Goal: Find specific page/section: Find specific page/section

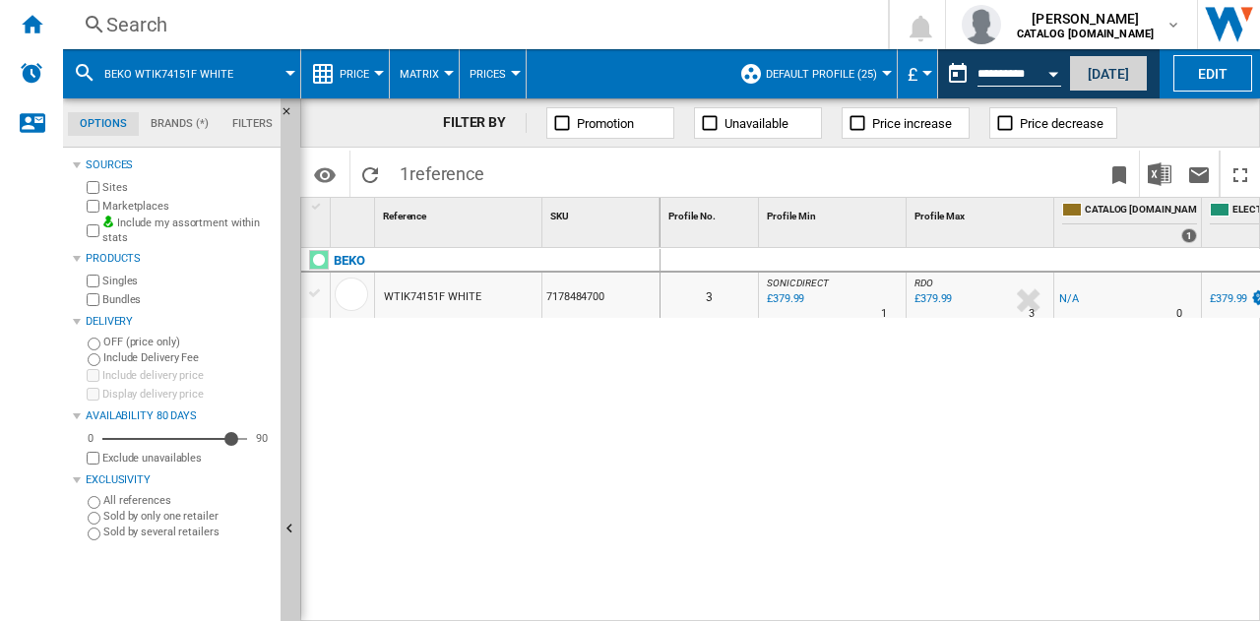
click at [1118, 65] on button "[DATE]" at bounding box center [1108, 73] width 79 height 36
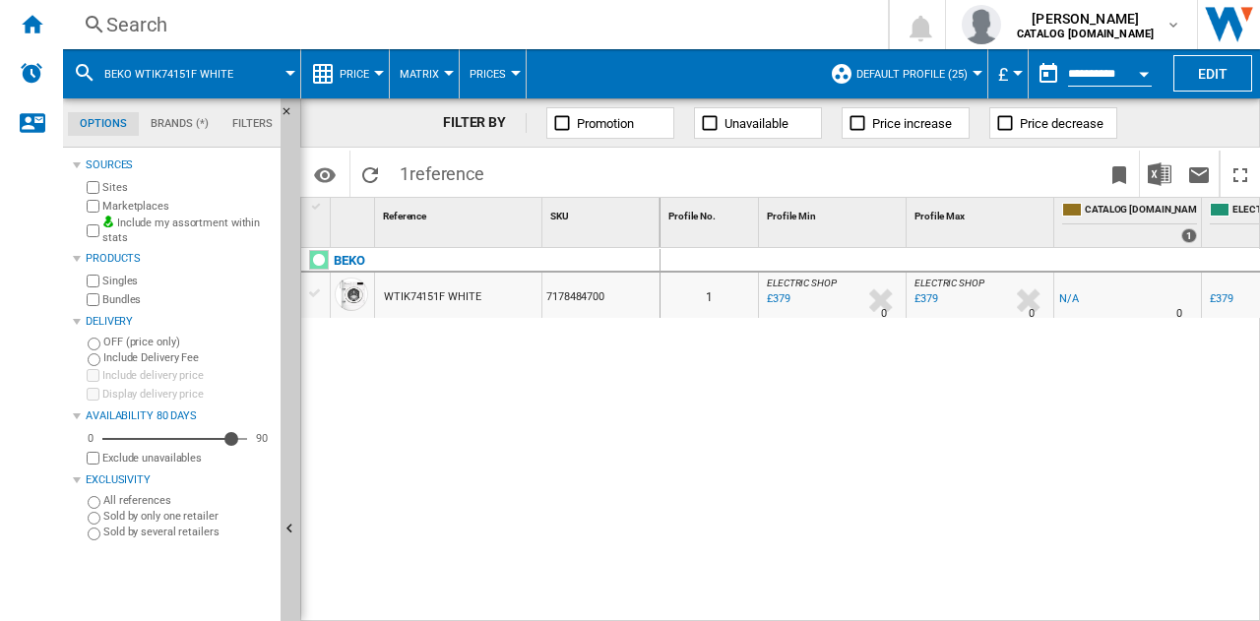
click at [458, 26] on div "Search" at bounding box center [471, 25] width 730 height 28
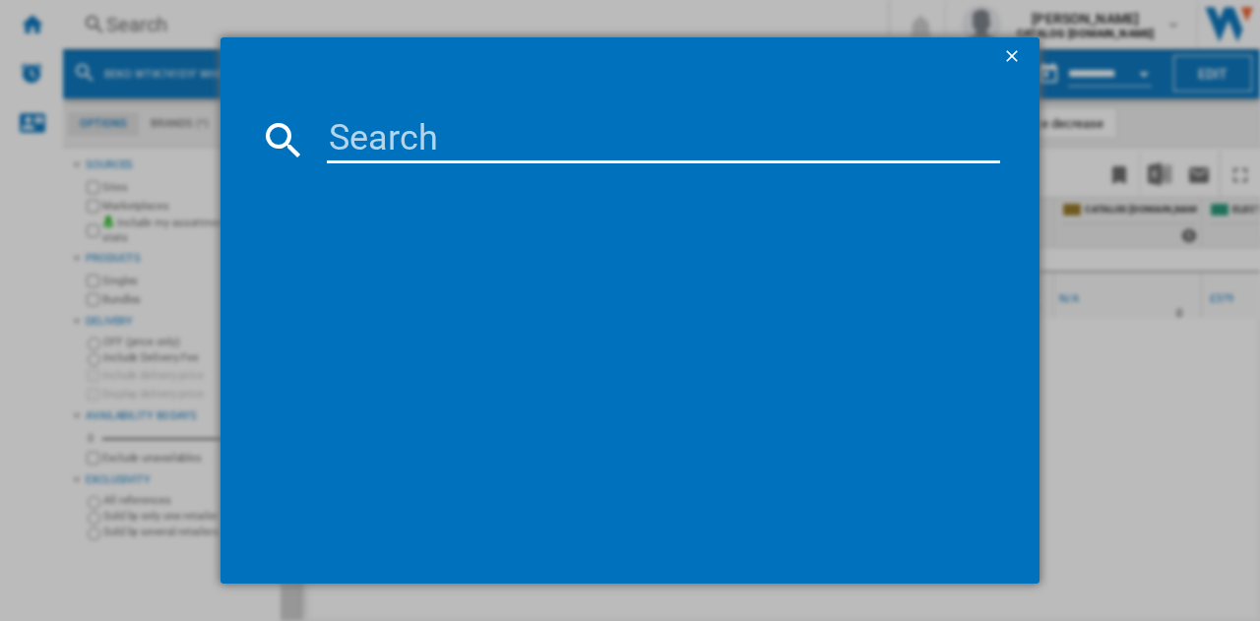
click at [464, 145] on input at bounding box center [663, 139] width 673 height 47
paste input "H8 99ADS GPOWER UK"
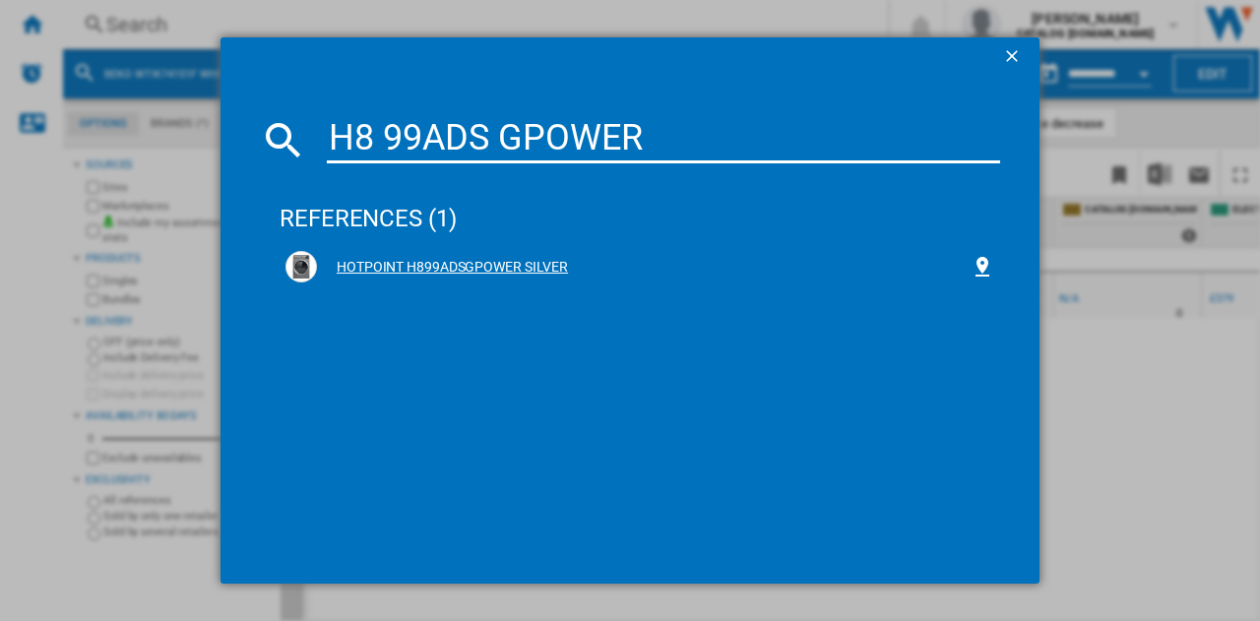
type input "H8 99ADS GPOWER"
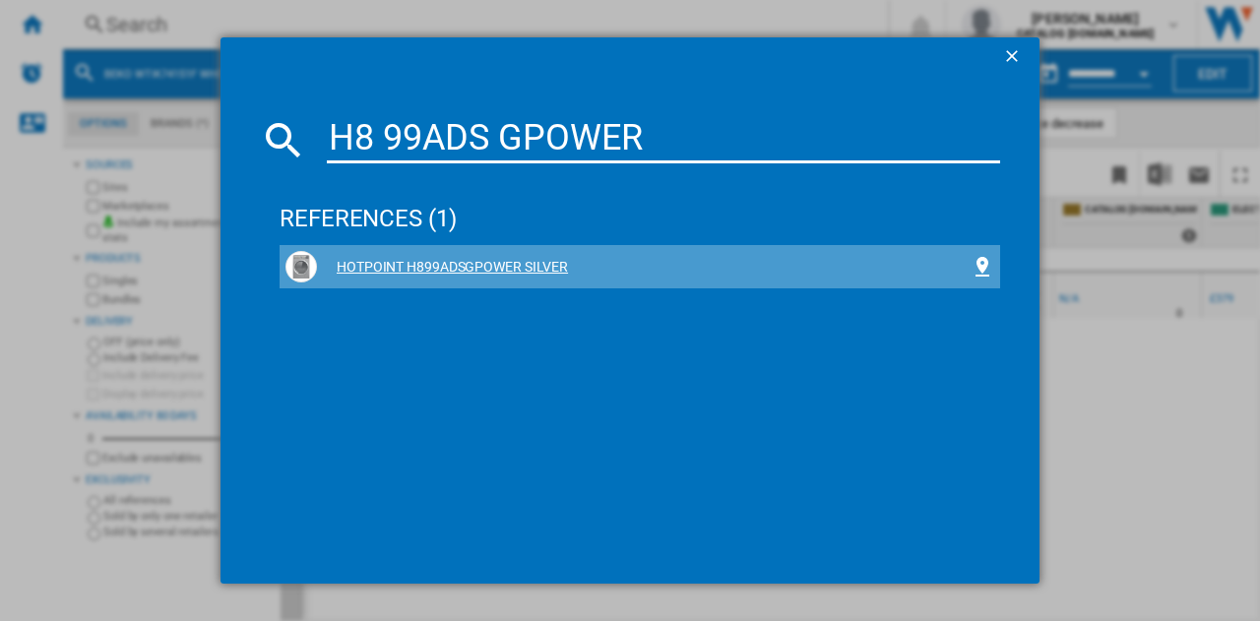
click at [493, 268] on div "HOTPOINT H899ADSGPOWER SILVER" at bounding box center [643, 268] width 653 height 20
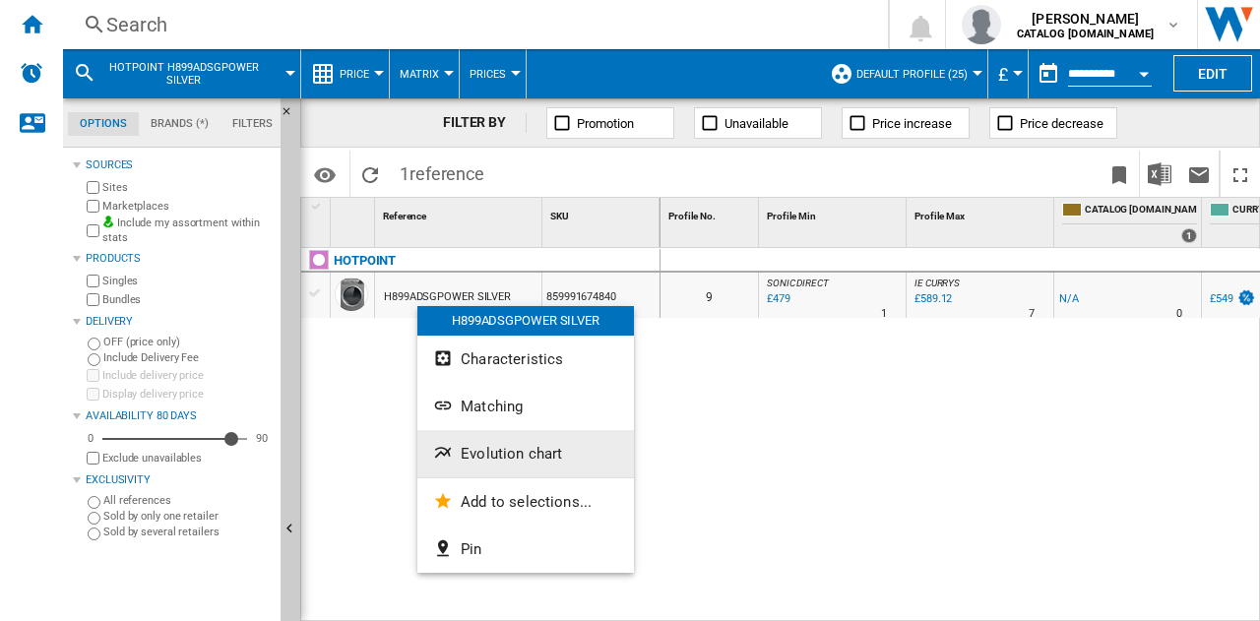
click at [490, 452] on span "Evolution chart" at bounding box center [511, 454] width 101 height 18
